Goal: Transaction & Acquisition: Purchase product/service

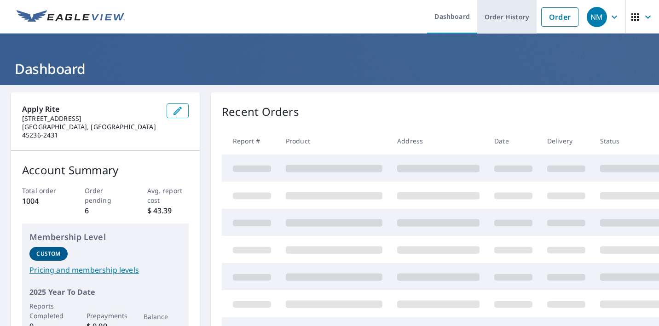
click at [507, 19] on link "Order History" at bounding box center [506, 17] width 59 height 34
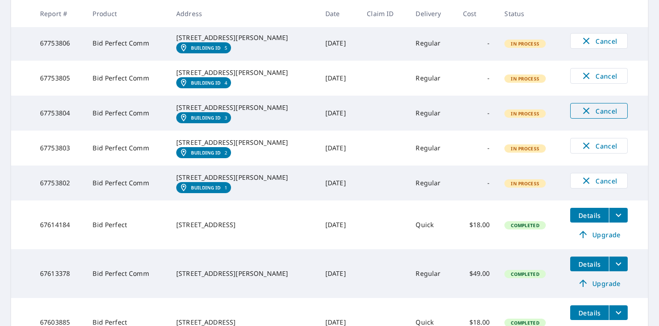
scroll to position [183, 0]
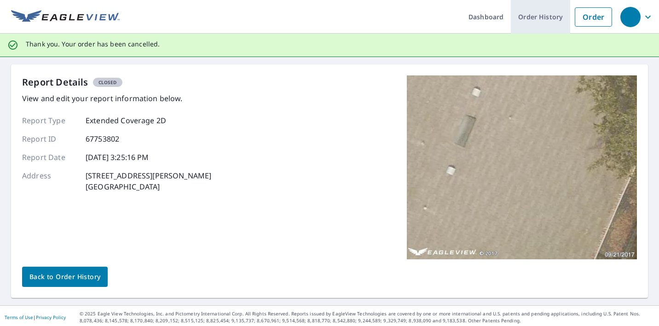
click at [541, 17] on link "Order History" at bounding box center [540, 17] width 59 height 34
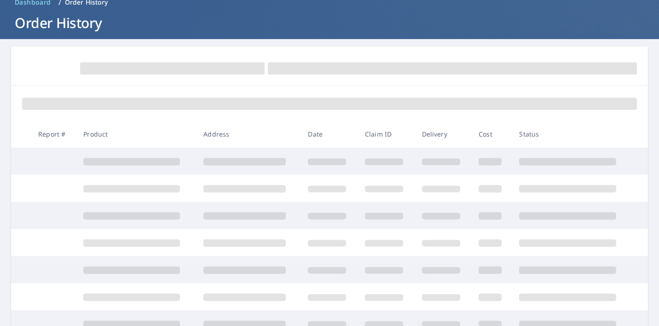
scroll to position [51, 0]
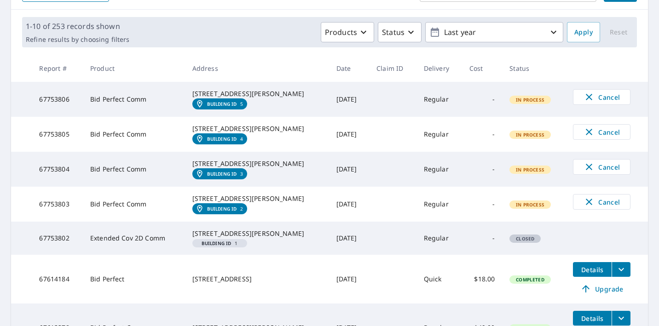
scroll to position [101, 0]
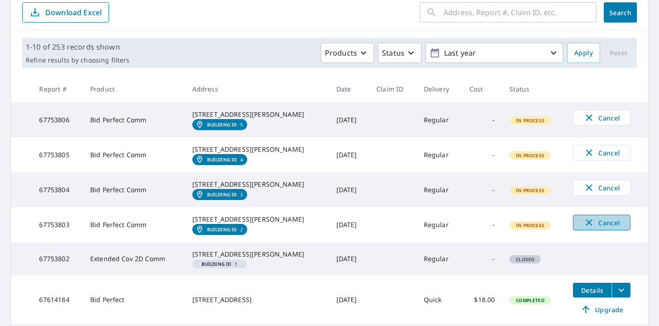
click at [604, 228] on span "Cancel" at bounding box center [602, 222] width 38 height 11
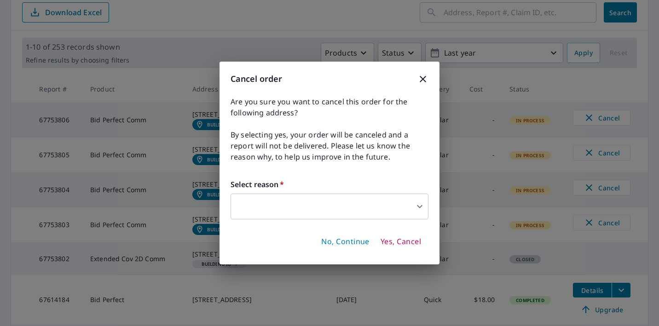
click at [393, 242] on span "Yes, Cancel" at bounding box center [401, 242] width 40 height 10
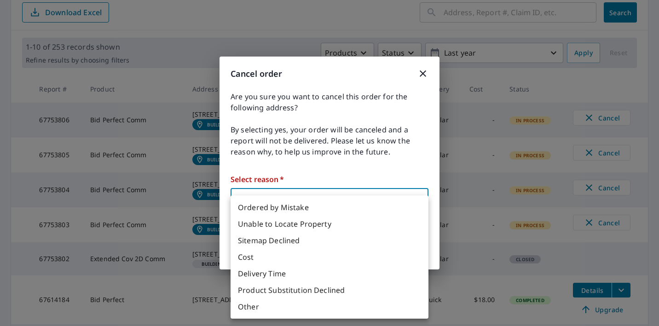
click at [360, 204] on body "NM NM Dashboard Order History Order NM Dashboard / Order History Order History …" at bounding box center [329, 163] width 659 height 326
click at [245, 306] on li "Other" at bounding box center [330, 307] width 198 height 17
type input "36"
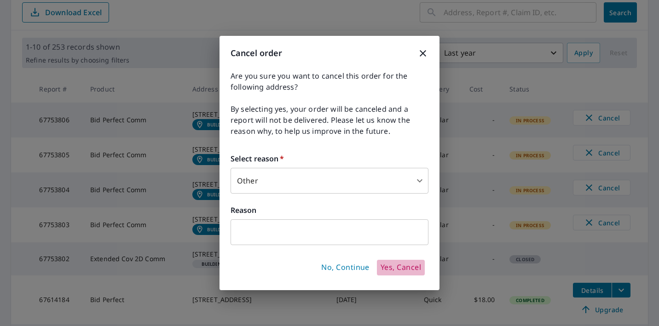
click at [392, 270] on span "Yes, Cancel" at bounding box center [401, 268] width 40 height 10
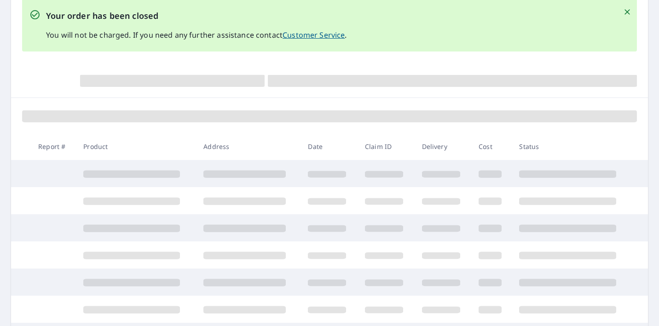
scroll to position [169, 0]
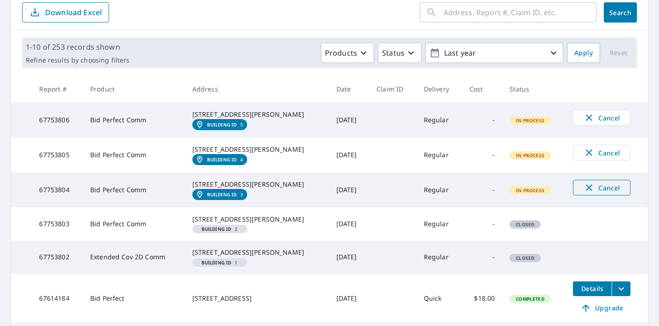
click at [600, 193] on span "Cancel" at bounding box center [602, 187] width 38 height 11
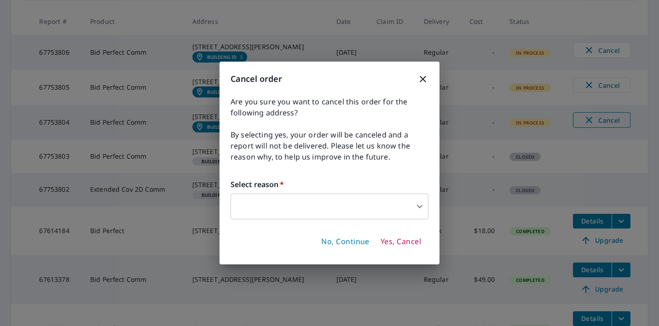
scroll to position [101, 0]
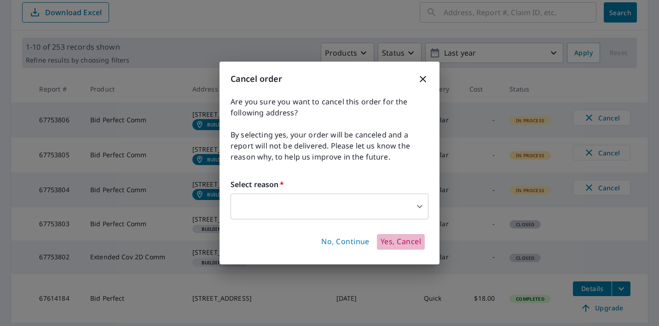
click at [395, 241] on span "Yes, Cancel" at bounding box center [401, 242] width 40 height 10
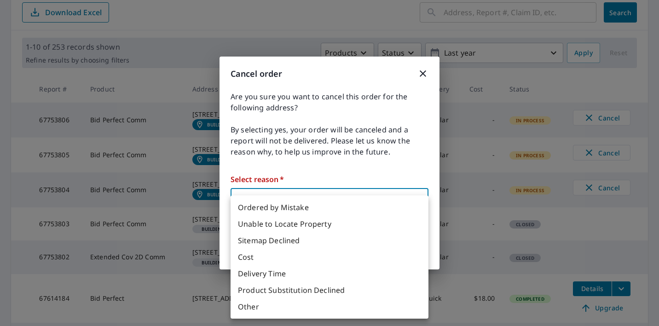
click at [364, 203] on body "NM NM Dashboard Order History Order NM Dashboard / Order History Order History …" at bounding box center [329, 163] width 659 height 326
click at [296, 207] on li "Ordered by Mistake" at bounding box center [330, 207] width 198 height 17
type input "30"
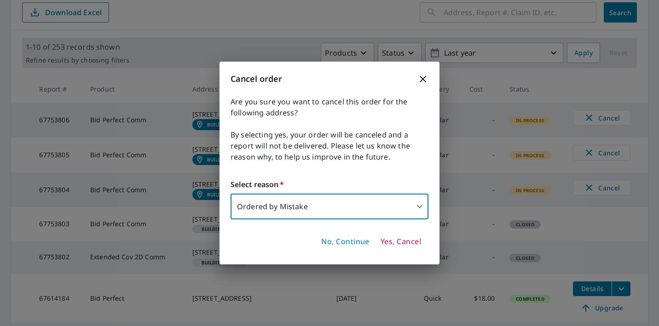
click at [393, 240] on span "Yes, Cancel" at bounding box center [401, 242] width 40 height 10
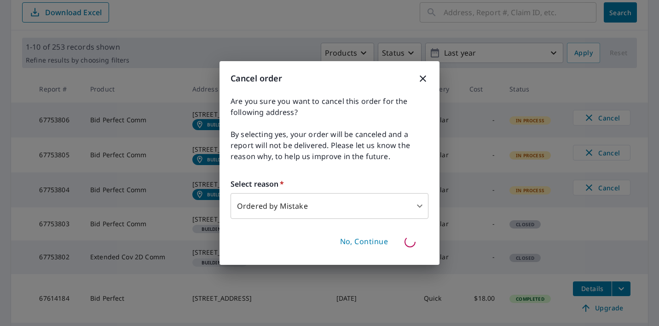
scroll to position [169, 0]
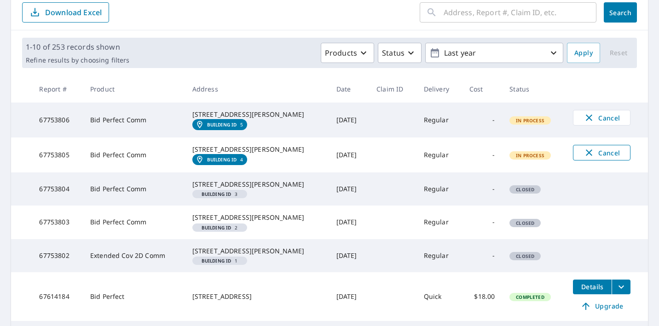
click at [590, 158] on icon "button" at bounding box center [588, 152] width 11 height 11
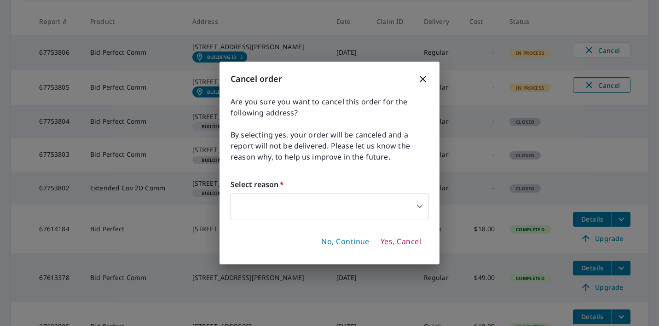
scroll to position [101, 0]
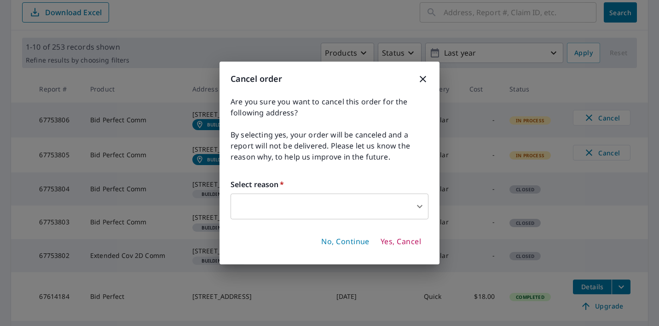
click at [393, 241] on span "Yes, Cancel" at bounding box center [401, 242] width 40 height 10
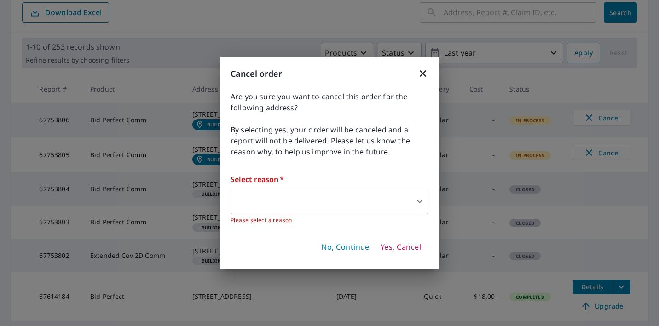
click at [311, 203] on body "NM NM Dashboard Order History Order NM Dashboard / Order History Order History …" at bounding box center [329, 163] width 659 height 326
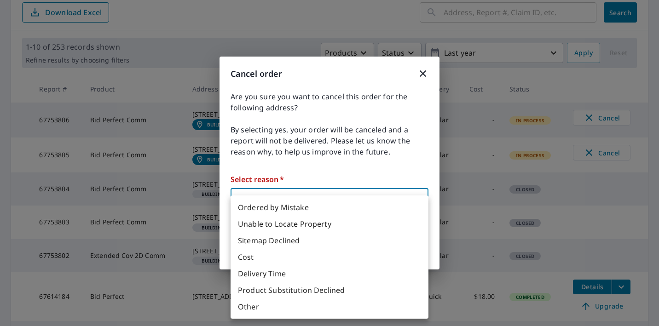
click at [296, 209] on li "Ordered by Mistake" at bounding box center [330, 207] width 198 height 17
type input "30"
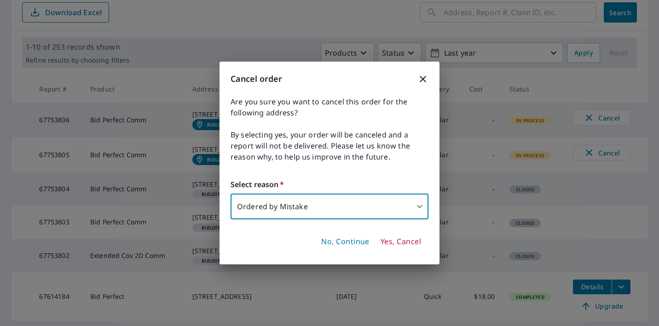
click at [402, 243] on span "Yes, Cancel" at bounding box center [401, 242] width 40 height 10
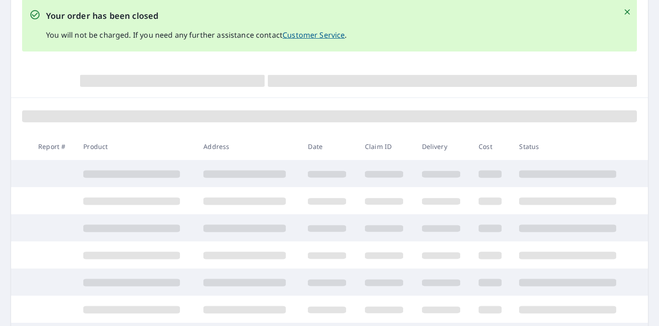
scroll to position [169, 0]
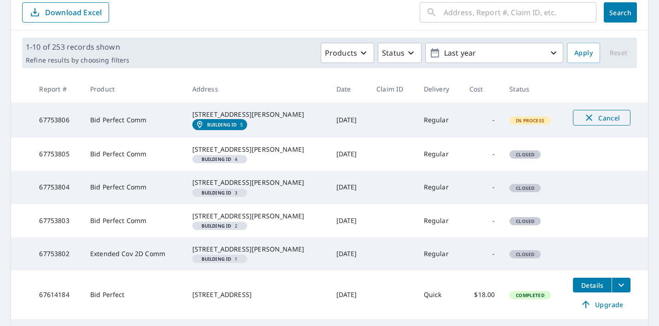
click at [594, 112] on span "Cancel" at bounding box center [602, 117] width 38 height 11
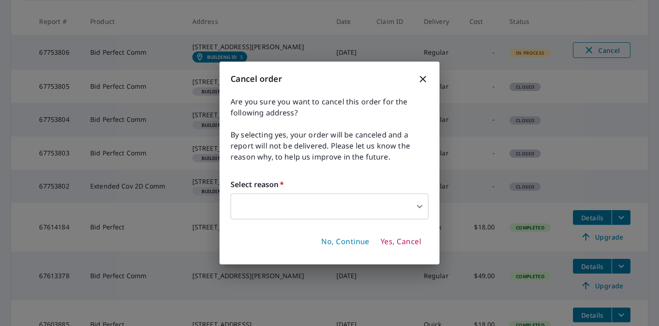
scroll to position [101, 0]
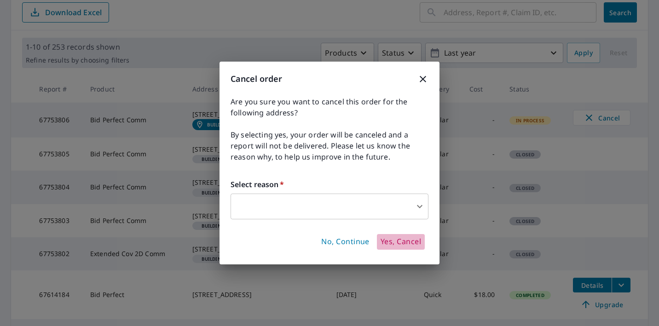
click at [402, 237] on span "Yes, Cancel" at bounding box center [401, 242] width 40 height 10
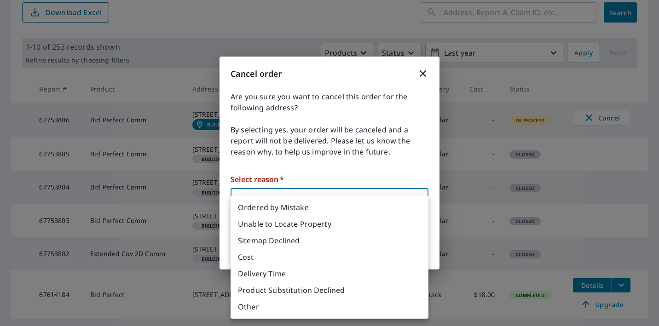
click at [329, 201] on body "NM NM Dashboard Order History Order NM Dashboard / Order History Order History …" at bounding box center [329, 163] width 659 height 326
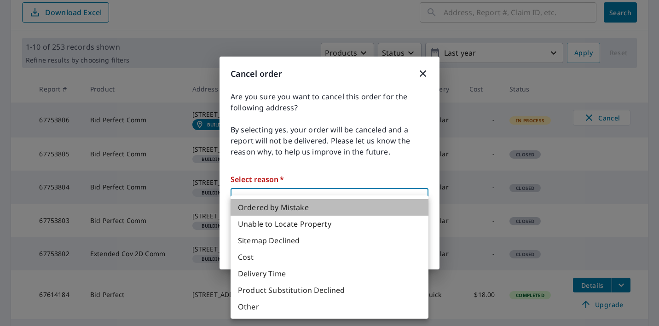
click at [300, 208] on li "Ordered by Mistake" at bounding box center [330, 207] width 198 height 17
type input "30"
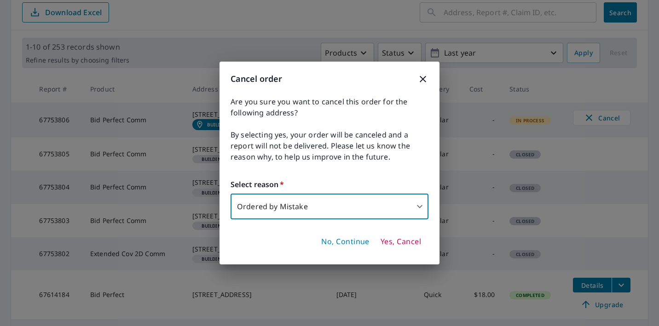
click at [404, 244] on span "Yes, Cancel" at bounding box center [401, 242] width 40 height 10
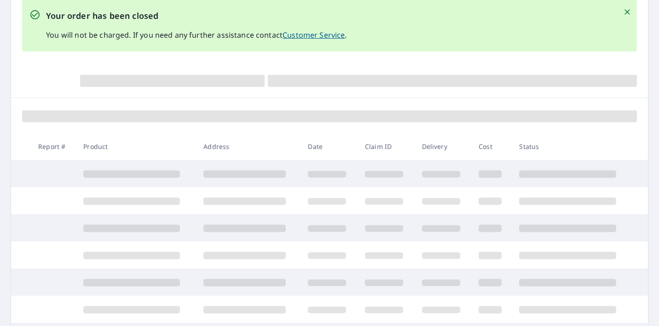
scroll to position [169, 0]
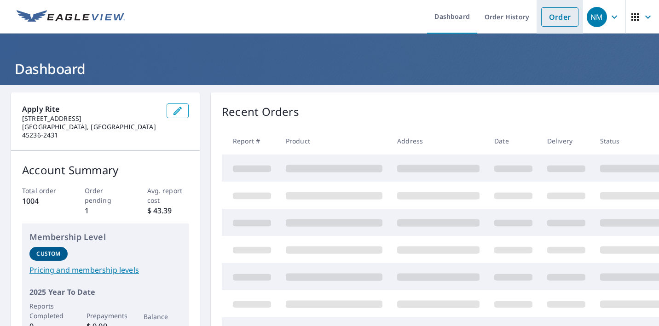
click at [562, 21] on link "Order" at bounding box center [559, 16] width 37 height 19
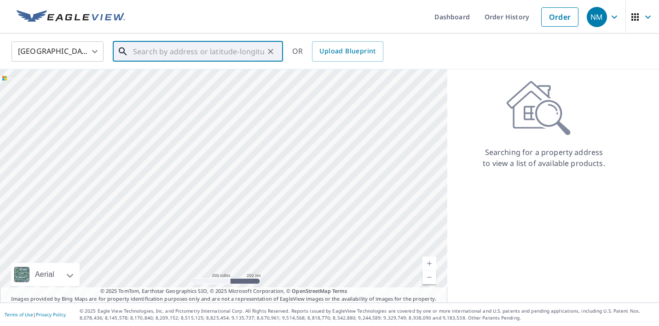
click at [223, 53] on input "text" at bounding box center [198, 52] width 131 height 26
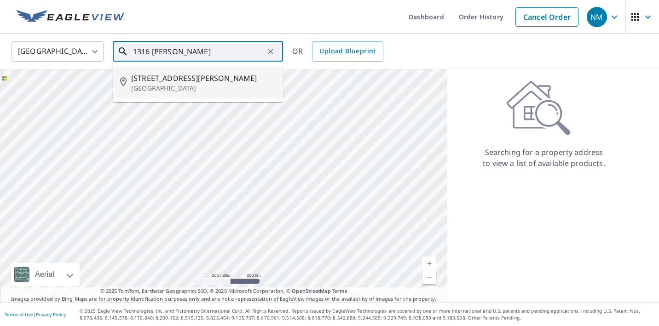
click at [201, 77] on span "1316 William Howard Taft Rd" at bounding box center [203, 78] width 144 height 11
type input "1316 William Howard Taft Rd Cincinnati, OH 45206"
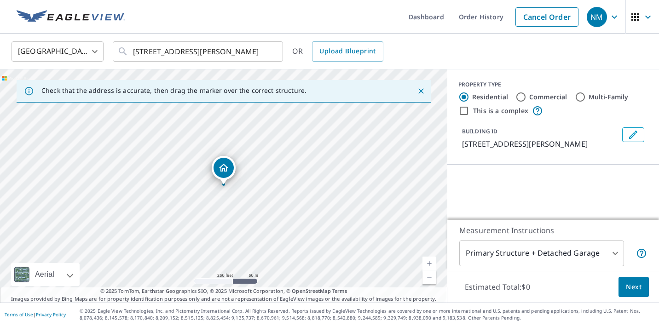
click at [431, 263] on link "Current Level 17, Zoom In" at bounding box center [429, 264] width 14 height 14
click at [431, 263] on link "Current Level 18, Zoom In" at bounding box center [429, 264] width 14 height 14
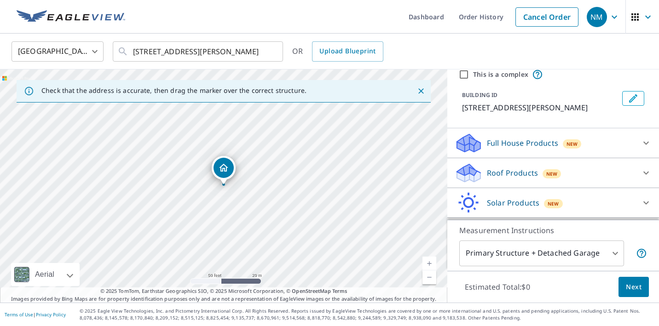
scroll to position [51, 0]
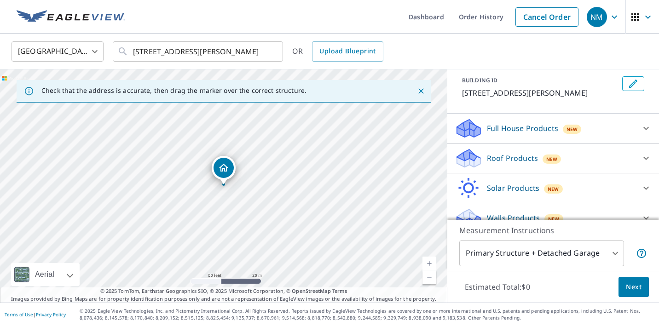
click at [523, 163] on div "Roof Products New" at bounding box center [545, 159] width 180 height 22
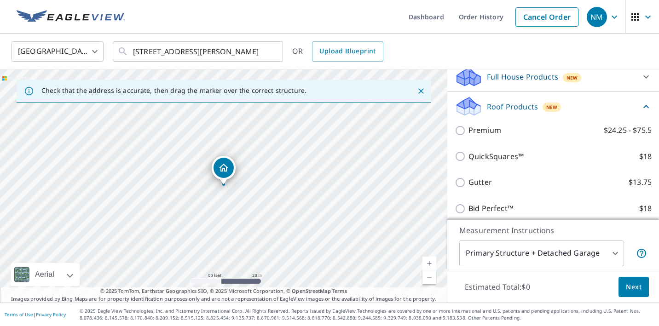
scroll to position [103, 0]
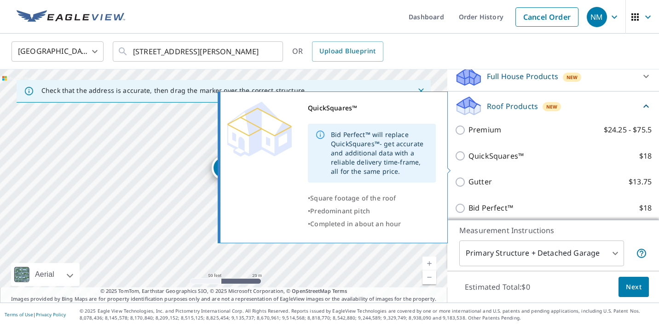
click at [461, 162] on input "QuickSquares™ $18" at bounding box center [462, 155] width 14 height 11
checkbox input "true"
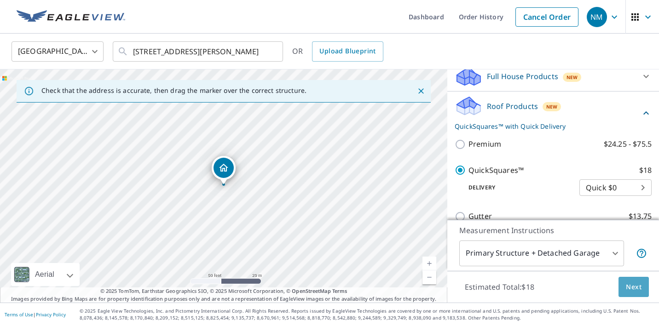
click at [630, 290] on span "Next" at bounding box center [634, 288] width 16 height 12
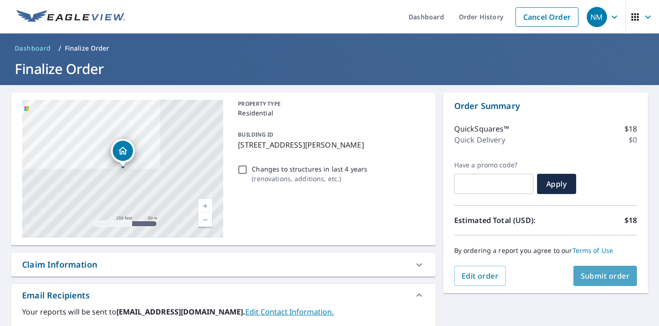
click at [592, 277] on span "Submit order" at bounding box center [605, 276] width 49 height 10
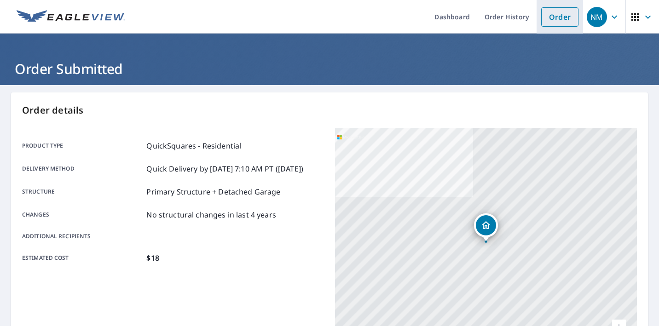
click at [558, 21] on link "Order" at bounding box center [559, 16] width 37 height 19
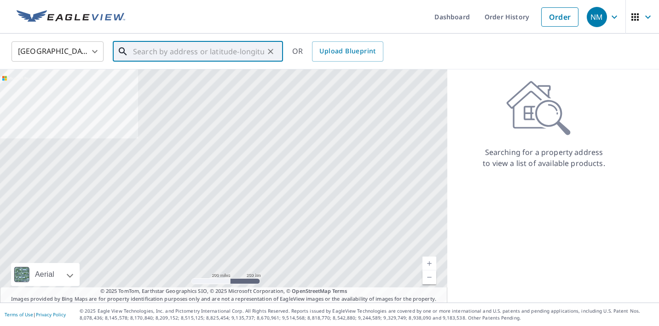
click at [228, 49] on input "text" at bounding box center [198, 52] width 131 height 26
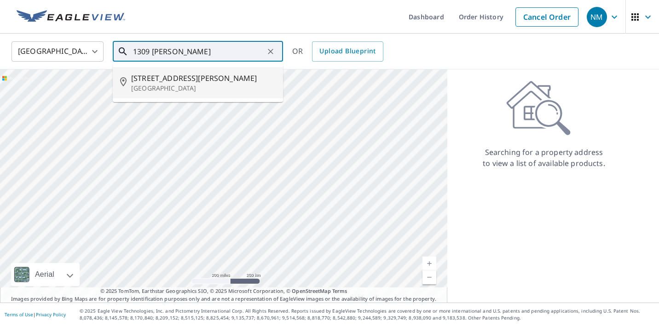
click at [194, 78] on span "1309 William Howard Taft Rd" at bounding box center [203, 78] width 144 height 11
type input "1309 William Howard Taft Rd Cincinnati, OH 45206"
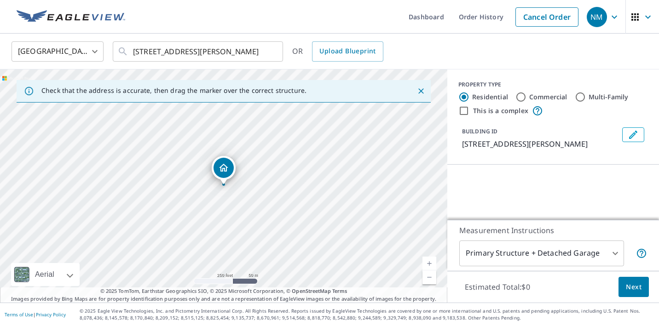
click at [430, 263] on link "Current Level 17, Zoom In" at bounding box center [429, 264] width 14 height 14
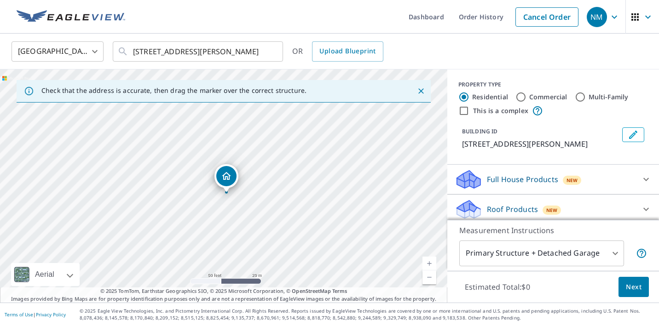
drag, startPoint x: 220, startPoint y: 170, endPoint x: 223, endPoint y: 178, distance: 8.3
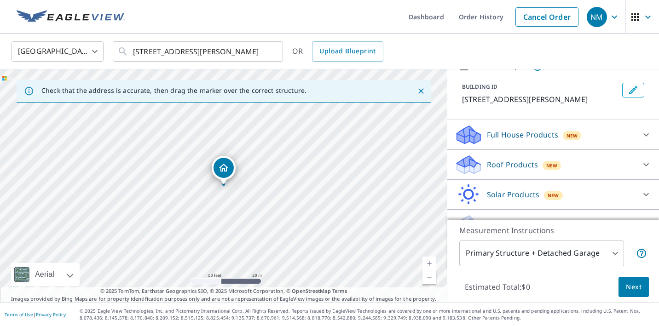
scroll to position [49, 0]
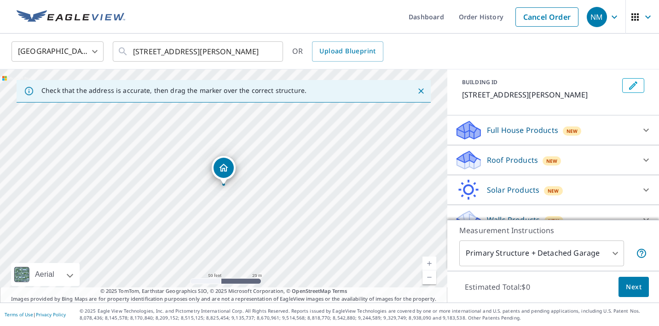
click at [492, 166] on p "Roof Products" at bounding box center [512, 160] width 51 height 11
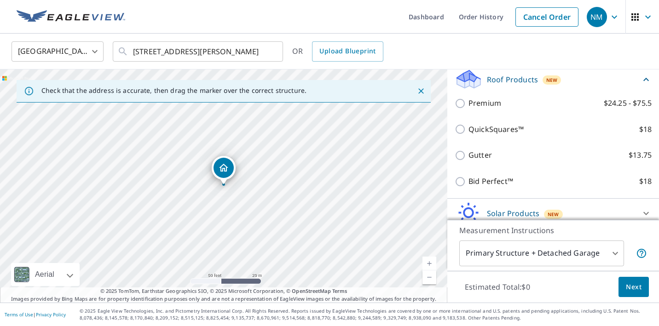
scroll to position [129, 0]
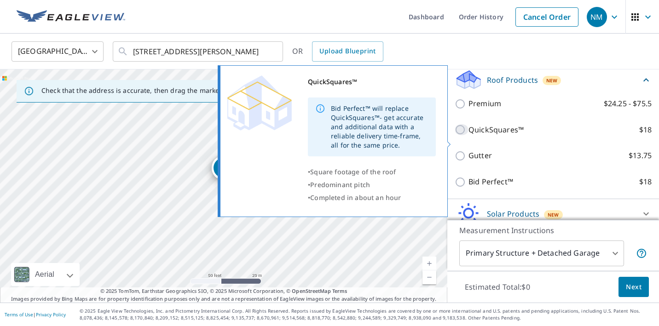
click at [461, 135] on input "QuickSquares™ $18" at bounding box center [462, 129] width 14 height 11
checkbox input "true"
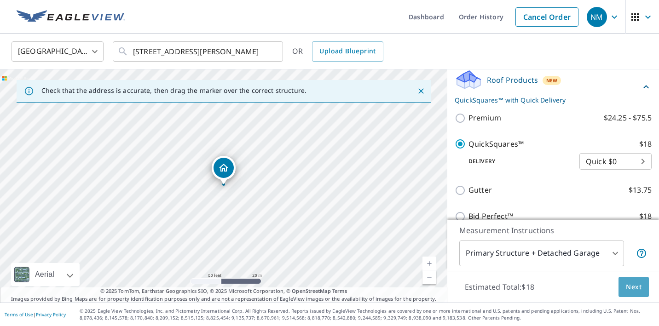
click at [635, 286] on span "Next" at bounding box center [634, 288] width 16 height 12
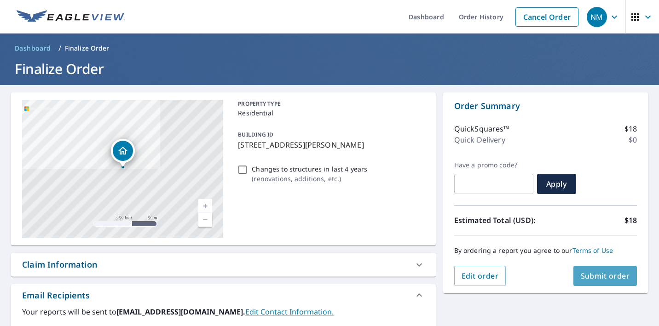
click at [602, 275] on span "Submit order" at bounding box center [605, 276] width 49 height 10
